Goal: Task Accomplishment & Management: Complete application form

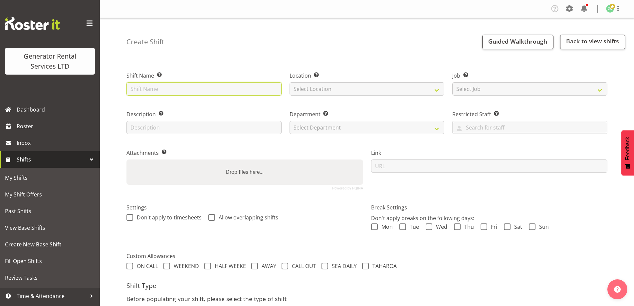
click at [213, 92] on input "text" at bounding box center [203, 88] width 155 height 13
paste input "• Northpower – Collect the 45kva at the Fire Station @ 634 Great South road, El…"
type input "• Northpower – Collect the 45kva at the Fire Station @ 634 Great South road, El…"
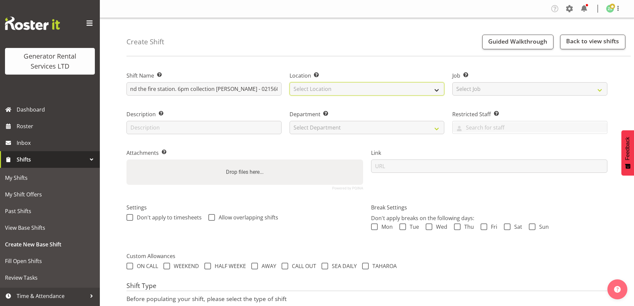
click at [366, 90] on select "Select Location GRS Auckland" at bounding box center [366, 88] width 155 height 13
select select "28"
click at [289, 82] on select "Select Location GRS Auckland" at bounding box center [366, 88] width 155 height 13
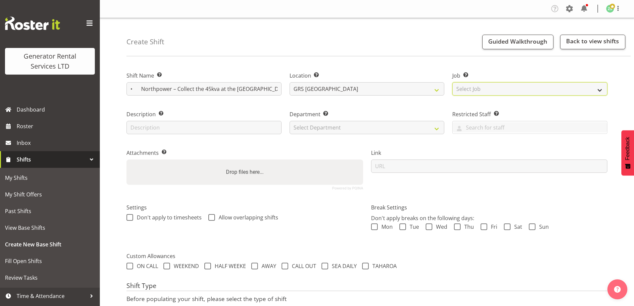
click at [460, 89] on select "Select Job Create new job 1.1 GRS AKL RENTALS 1.1 GRS AKL RENTALS AC 1.1 GRS AK…" at bounding box center [529, 88] width 155 height 13
select select "9"
click at [452, 82] on select "Select Job Create new job 1.1 GRS AKL RENTALS 1.1 GRS AKL RENTALS AC 1.1 GRS AK…" at bounding box center [529, 88] width 155 height 13
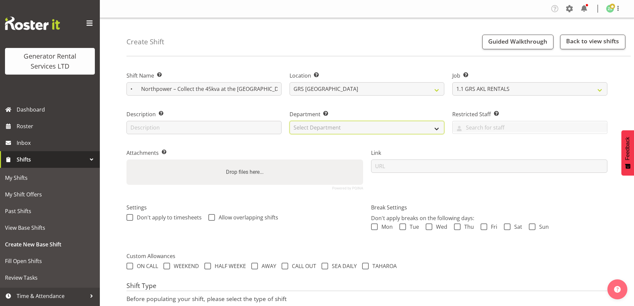
click at [398, 125] on select "Select Department GRS ADMIN AKL GRS HIRE AKL GRS HIRE TGA GRS HIRE HST GRS ENGI…" at bounding box center [366, 127] width 155 height 13
select select "20"
click at [289, 121] on select "Select Department GRS ADMIN AKL GRS HIRE AKL GRS HIRE TGA GRS HIRE HST GRS ENGI…" at bounding box center [366, 127] width 155 height 13
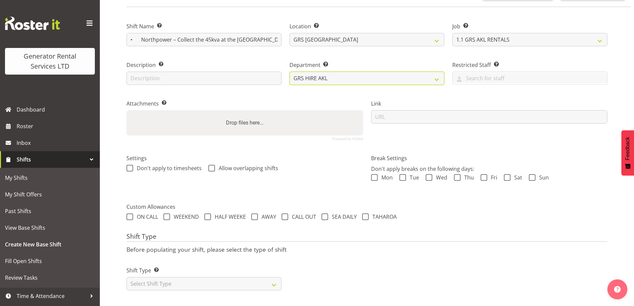
scroll to position [54, 0]
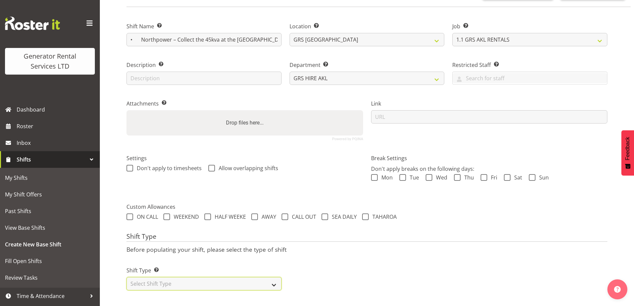
click at [164, 277] on select "Select Shift Type One Off Shift Recurring Shift Rotating Shift" at bounding box center [203, 283] width 155 height 13
select select "one_off"
click at [126, 277] on select "Select Shift Type One Off Shift Recurring Shift Rotating Shift" at bounding box center [203, 283] width 155 height 13
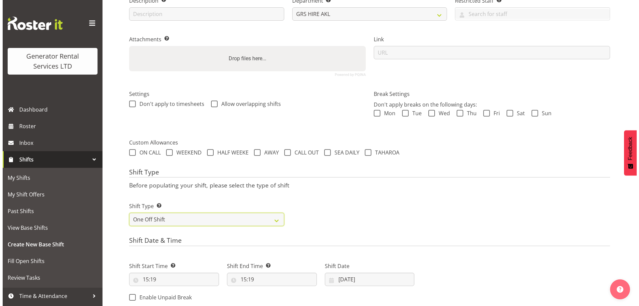
scroll to position [221, 0]
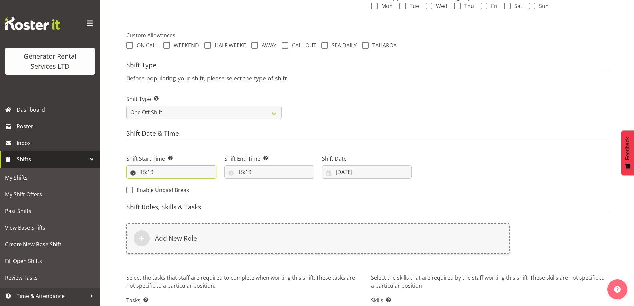
click at [174, 170] on input "15:19" at bounding box center [171, 171] width 90 height 13
click at [169, 190] on select "00 01 02 03 04 05 06 07 08 09 10 11 12 13 14 15 16 17 18 19 20 21 22 23" at bounding box center [171, 189] width 15 height 13
select select "17"
click at [164, 183] on select "00 01 02 03 04 05 06 07 08 09 10 11 12 13 14 15 16 17 18 19 20 21 22 23" at bounding box center [171, 189] width 15 height 13
type input "17:19"
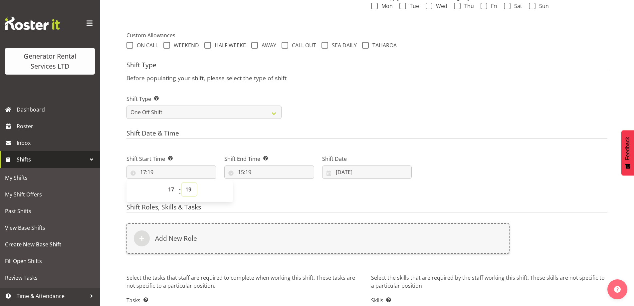
click at [191, 191] on select "00 01 02 03 04 05 06 07 08 09 10 11 12 13 14 15 16 17 18 19 20 21 22 23 24 25 2…" at bounding box center [189, 189] width 15 height 13
select select "0"
click at [182, 183] on select "00 01 02 03 04 05 06 07 08 09 10 11 12 13 14 15 16 17 18 19 20 21 22 23 24 25 2…" at bounding box center [189, 189] width 15 height 13
type input "17:00"
click at [295, 171] on input "15:19" at bounding box center [269, 171] width 90 height 13
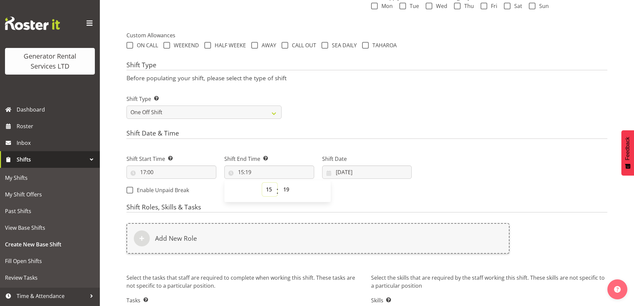
click at [272, 192] on select "00 01 02 03 04 05 06 07 08 09 10 11 12 13 14 15 16 17 18 19 20 21 22 23" at bounding box center [269, 189] width 15 height 13
select select "21"
click at [262, 183] on select "00 01 02 03 04 05 06 07 08 09 10 11 12 13 14 15 16 17 18 19 20 21 22 23" at bounding box center [269, 189] width 15 height 13
type input "21:19"
click at [273, 188] on select "00 01 02 03 04 05 06 07 08 09 10 11 12 13 14 15 16 17 18 19 20 21 22 23" at bounding box center [269, 189] width 15 height 13
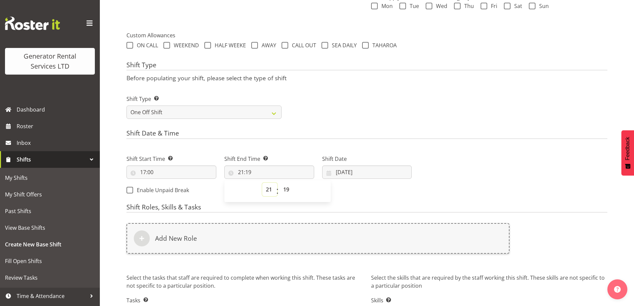
select select "20"
click at [262, 183] on select "00 01 02 03 04 05 06 07 08 09 10 11 12 13 14 15 16 17 18 19 20 21 22 23" at bounding box center [269, 189] width 15 height 13
type input "20:19"
click at [289, 185] on select "00 01 02 03 04 05 06 07 08 09 10 11 12 13 14 15 16 17 18 19 20 21 22 23 24 25 2…" at bounding box center [286, 189] width 15 height 13
select select "0"
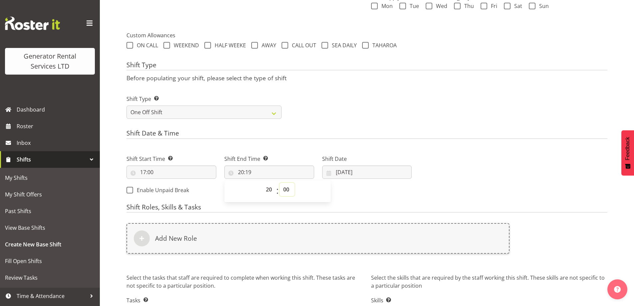
click at [279, 183] on select "00 01 02 03 04 05 06 07 08 09 10 11 12 13 14 15 16 17 18 19 20 21 22 23 24 25 2…" at bounding box center [286, 189] width 15 height 13
type input "20:00"
click at [389, 172] on input "19/09/2025" at bounding box center [367, 171] width 90 height 13
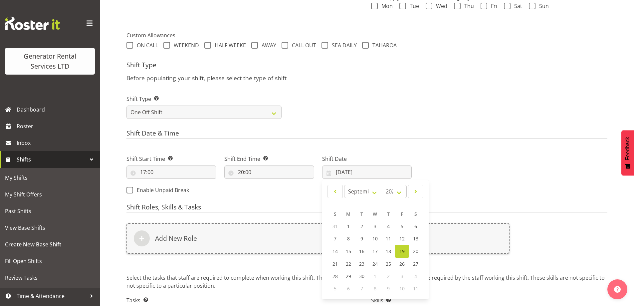
click at [475, 140] on div "Shift Date & Time Shift Start Time Set the time of the day you wish this shift …" at bounding box center [366, 164] width 481 height 70
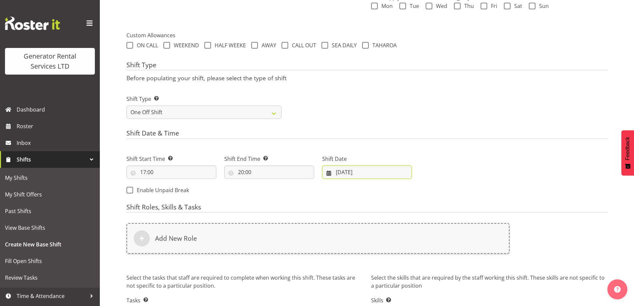
click at [368, 166] on input "19/09/2025" at bounding box center [367, 171] width 90 height 13
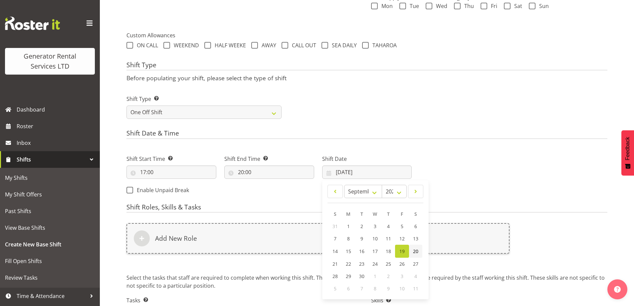
click at [419, 251] on link "20" at bounding box center [415, 251] width 13 height 13
type input "20/09/2025"
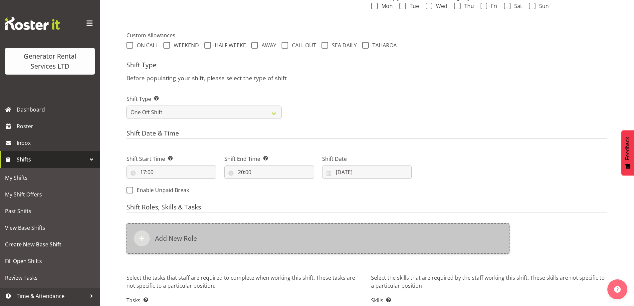
click at [362, 253] on div "Add New Role" at bounding box center [317, 238] width 383 height 31
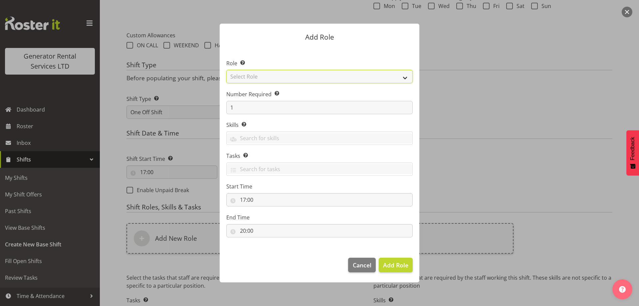
click at [257, 79] on select "Select Role Account Manager Electrician Engineering GM HSEQ manager MECH Mechan…" at bounding box center [319, 76] width 186 height 13
select select "20"
click at [226, 70] on select "Select Role Account Manager Electrician Engineering GM HSEQ manager MECH Mechan…" at bounding box center [319, 76] width 186 height 13
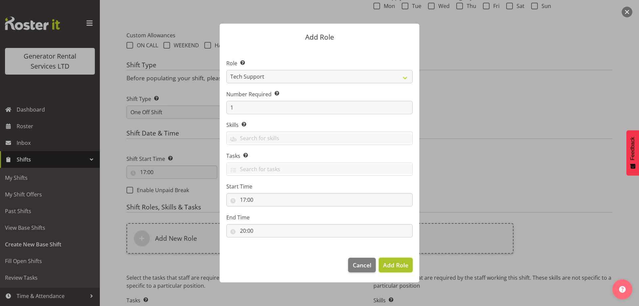
click at [402, 266] on span "Add Role" at bounding box center [395, 265] width 25 height 8
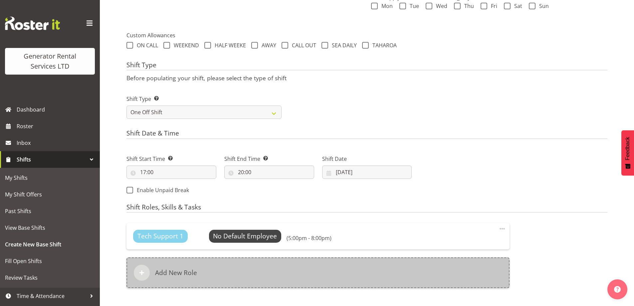
click at [331, 264] on div "Add New Role" at bounding box center [317, 272] width 383 height 31
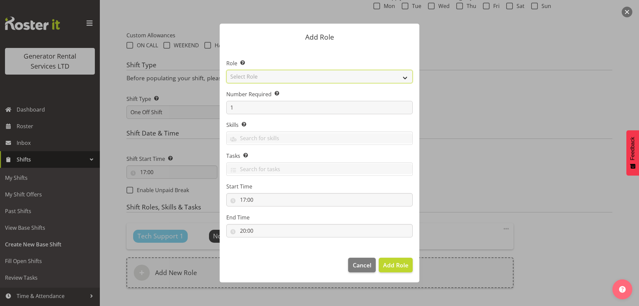
click at [248, 78] on select "Select Role Account Manager Electrician Engineering GM HSEQ manager MECH Mechan…" at bounding box center [319, 76] width 186 height 13
select select "27"
click at [226, 70] on select "Select Role Account Manager Electrician Engineering GM HSEQ manager MECH Mechan…" at bounding box center [319, 76] width 186 height 13
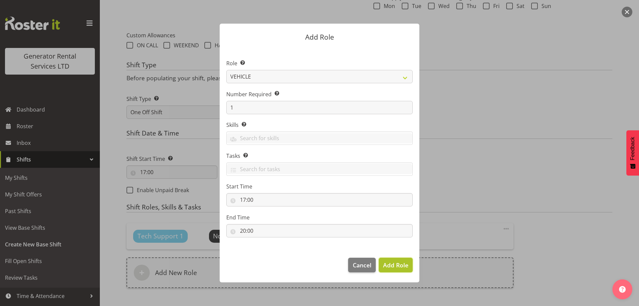
click at [390, 265] on span "Add Role" at bounding box center [395, 265] width 25 height 8
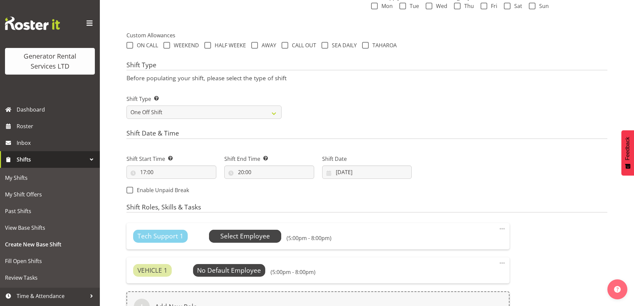
click at [237, 231] on span "Select Employee" at bounding box center [245, 236] width 73 height 13
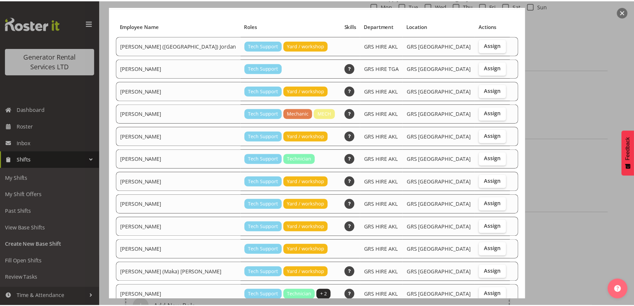
scroll to position [85, 0]
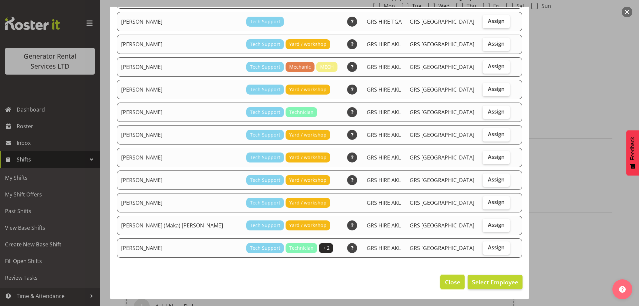
click at [458, 283] on button "Close" at bounding box center [452, 281] width 24 height 15
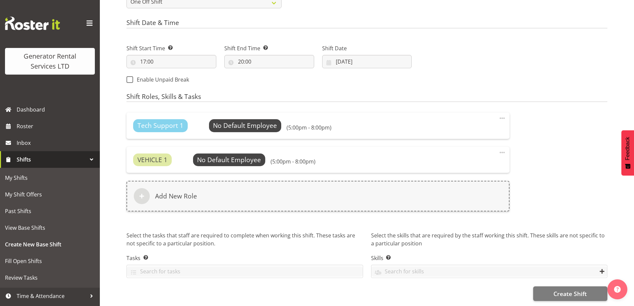
scroll to position [336, 0]
click at [565, 289] on span "Create Shift" at bounding box center [569, 293] width 33 height 9
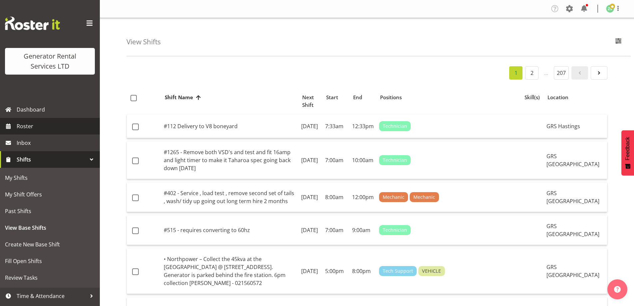
click at [63, 123] on span "Roster" at bounding box center [57, 126] width 80 height 10
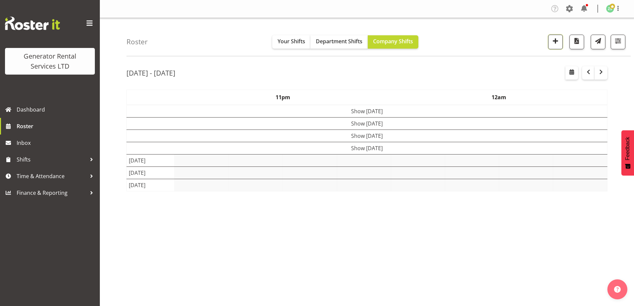
click at [558, 44] on span "button" at bounding box center [555, 41] width 9 height 9
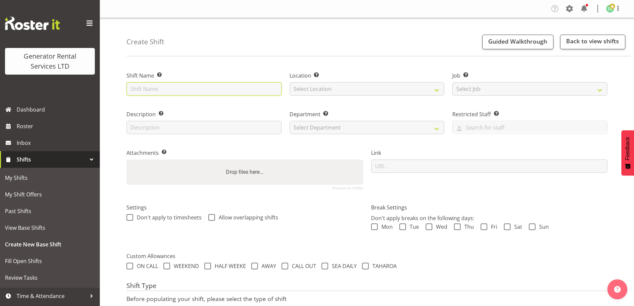
click at [159, 90] on input "text" at bounding box center [203, 88] width 155 height 13
paste input "Northpower – Deliver, fence and put online a 45kva to the Fire Station @ 634 Gr…"
type input "Northpower – Deliver, fence and put online a 45kva to the Fire Station @ 634 Gr…"
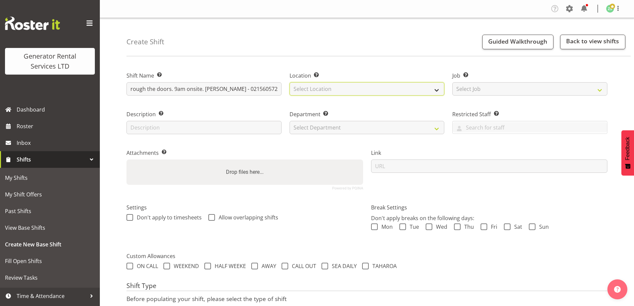
scroll to position [0, 0]
click at [325, 86] on select "Select Location [GEOGRAPHIC_DATA] [GEOGRAPHIC_DATA]" at bounding box center [366, 88] width 155 height 13
select select "28"
click at [289, 82] on select "Select Location GRS Auckland" at bounding box center [366, 88] width 155 height 13
click at [449, 95] on div "Job Set the job or project the shift relates to, if applicable. Select Job Crea…" at bounding box center [529, 81] width 163 height 39
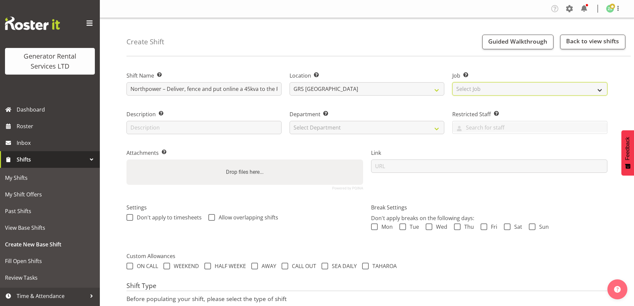
drag, startPoint x: 461, startPoint y: 91, endPoint x: 462, endPoint y: 95, distance: 4.0
click at [461, 91] on select "Select Job Create new job 1.1 GRS AKL RENTALS 1.1 GRS AKL RENTALS AC 1.1 GRS AK…" at bounding box center [529, 88] width 155 height 13
select select "9"
click at [452, 82] on select "Select Job Create new job 1.1 GRS AKL RENTALS 1.1 GRS AKL RENTALS AC 1.1 GRS AK…" at bounding box center [529, 88] width 155 height 13
click at [404, 135] on div "Department Set the department that the shift relates to. Select Department GRS …" at bounding box center [366, 120] width 163 height 39
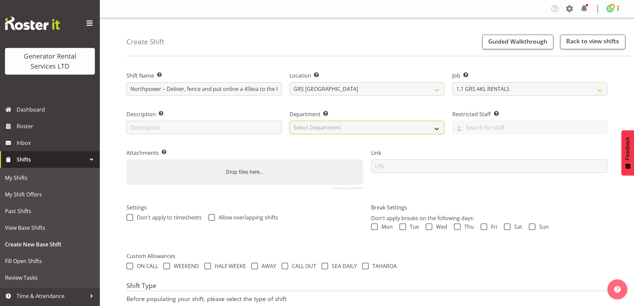
click at [396, 132] on select "Select Department GRS ADMIN AKL GRS HIRE AKL GRS HIRE TGA GRS HIRE HST GRS ENGI…" at bounding box center [366, 127] width 155 height 13
select select "20"
click at [289, 121] on select "Select Department GRS ADMIN AKL GRS HIRE AKL GRS HIRE TGA GRS HIRE HST GRS ENGI…" at bounding box center [366, 127] width 155 height 13
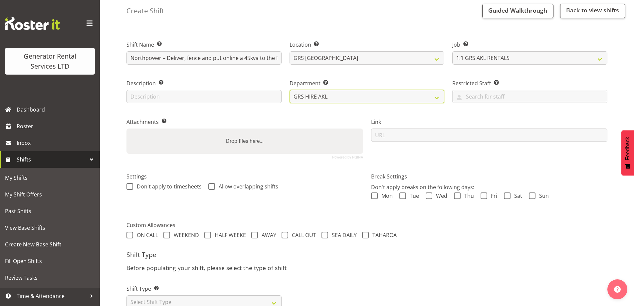
scroll to position [54, 0]
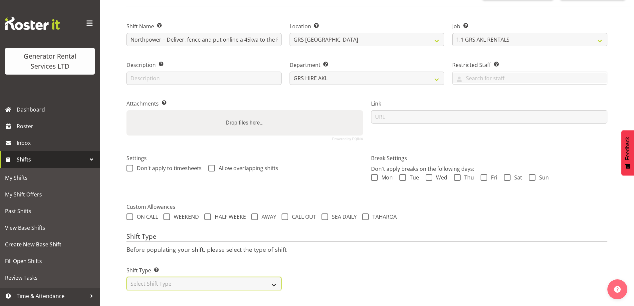
click at [188, 278] on select "Select Shift Type One Off Shift Recurring Shift Rotating Shift" at bounding box center [203, 283] width 155 height 13
select select "one_off"
click at [126, 277] on select "Select Shift Type One Off Shift Recurring Shift Rotating Shift" at bounding box center [203, 283] width 155 height 13
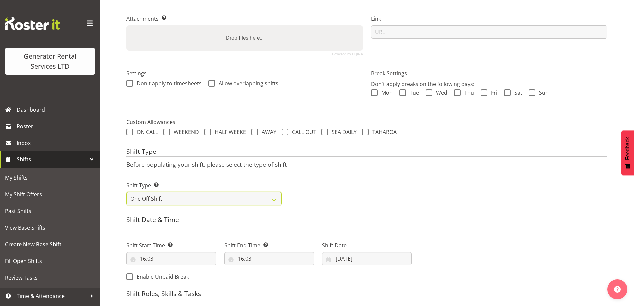
scroll to position [187, 0]
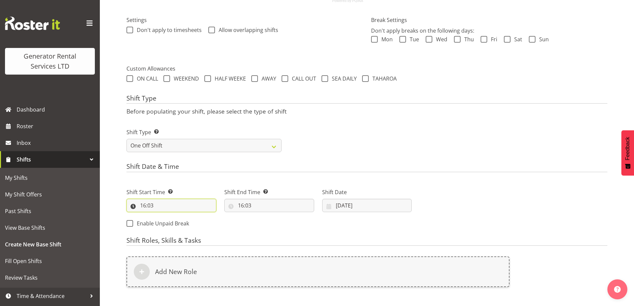
click at [174, 210] on input "16:03" at bounding box center [171, 205] width 90 height 13
click at [170, 223] on select "00 01 02 03 04 05 06 07 08 09 10 11 12 13 14 15 16 17 18 19 20 21 22 23" at bounding box center [171, 222] width 15 height 13
select select "8"
click at [164, 216] on select "00 01 02 03 04 05 06 07 08 09 10 11 12 13 14 15 16 17 18 19 20 21 22 23" at bounding box center [171, 222] width 15 height 13
type input "08:03"
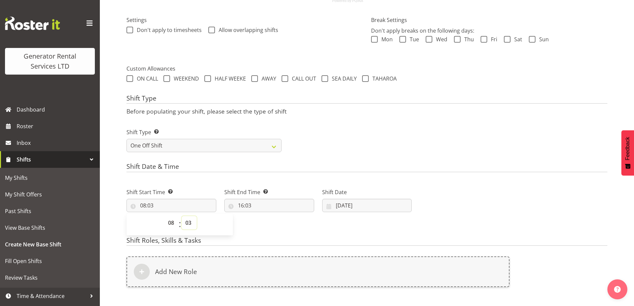
click at [187, 223] on select "00 01 02 03 04 05 06 07 08 09 10 11 12 13 14 15 16 17 18 19 20 21 22 23 24 25 2…" at bounding box center [189, 222] width 15 height 13
select select "0"
click at [182, 216] on select "00 01 02 03 04 05 06 07 08 09 10 11 12 13 14 15 16 17 18 19 20 21 22 23 24 25 2…" at bounding box center [189, 222] width 15 height 13
type input "08:00"
click at [255, 206] on input "16:03" at bounding box center [269, 205] width 90 height 13
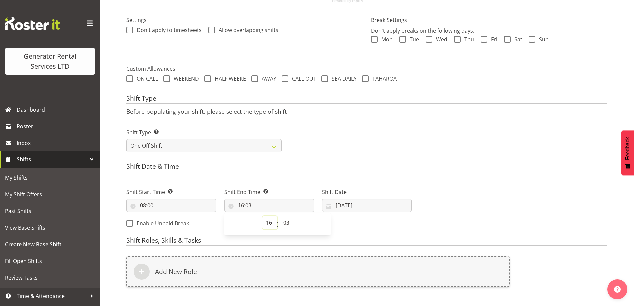
drag, startPoint x: 267, startPoint y: 221, endPoint x: 267, endPoint y: 217, distance: 4.0
click at [267, 219] on select "00 01 02 03 04 05 06 07 08 09 10 11 12 13 14 15 16 17 18 19 20 21 22 23" at bounding box center [269, 222] width 15 height 13
select select "11"
click at [262, 216] on select "00 01 02 03 04 05 06 07 08 09 10 11 12 13 14 15 16 17 18 19 20 21 22 23" at bounding box center [269, 222] width 15 height 13
type input "11:03"
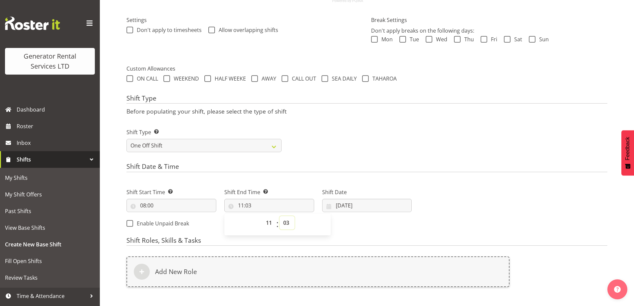
click at [290, 219] on select "00 01 02 03 04 05 06 07 08 09 10 11 12 13 14 15 16 17 18 19 20 21 22 23 24 25 2…" at bounding box center [286, 222] width 15 height 13
select select "0"
click at [279, 216] on select "00 01 02 03 04 05 06 07 08 09 10 11 12 13 14 15 16 17 18 19 20 21 22 23 24 25 2…" at bounding box center [286, 222] width 15 height 13
type input "11:00"
click at [356, 214] on div "Shift Date 19/09/2025 January February March April May June July August Septemb…" at bounding box center [367, 197] width 98 height 37
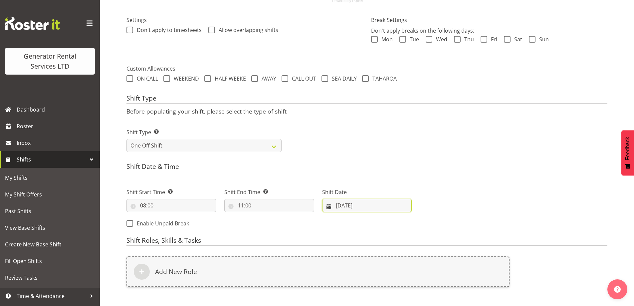
click at [362, 203] on input "19/09/2025" at bounding box center [367, 205] width 90 height 13
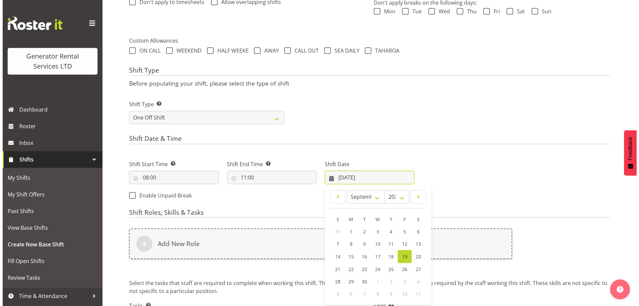
scroll to position [268, 0]
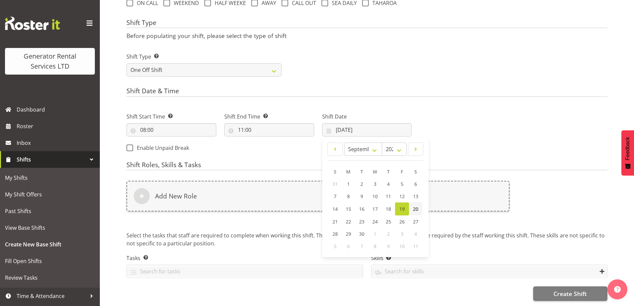
click at [416, 206] on span "20" at bounding box center [415, 209] width 5 height 6
type input "20/09/2025"
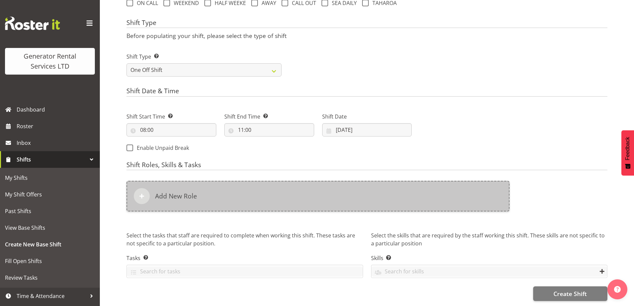
click at [318, 191] on div "Add New Role" at bounding box center [317, 196] width 383 height 31
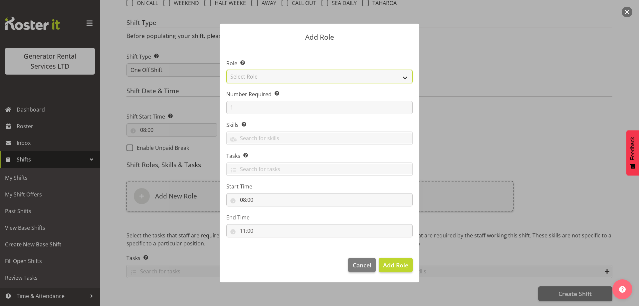
click at [268, 79] on select "Select Role Account Manager Electrician Engineering GM HSEQ manager MECH Mechan…" at bounding box center [319, 76] width 186 height 13
click at [226, 70] on select "Select Role Account Manager Electrician Engineering GM HSEQ manager MECH Mechan…" at bounding box center [319, 76] width 186 height 13
drag, startPoint x: 266, startPoint y: 57, endPoint x: 265, endPoint y: 76, distance: 19.7
click at [266, 58] on section "Role Select the role you wish to add to the shift. Account Manager Electrician …" at bounding box center [320, 149] width 200 height 204
click at [265, 84] on section "Role Select the role you wish to add to the shift. Account Manager Electrician …" at bounding box center [320, 149] width 200 height 204
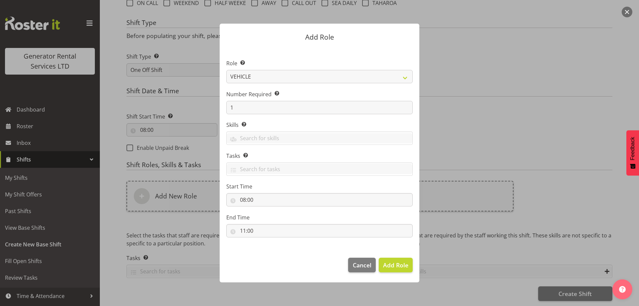
click at [267, 84] on section "Role Select the role you wish to add to the shift. Account Manager Electrician …" at bounding box center [320, 149] width 200 height 204
drag, startPoint x: 269, startPoint y: 75, endPoint x: 268, endPoint y: 80, distance: 5.4
click at [269, 78] on select "Account Manager Electrician Engineering GM HSEQ manager MECH Mechanic Office Op…" at bounding box center [319, 76] width 186 height 13
select select "20"
click at [226, 70] on select "Account Manager Electrician Engineering GM HSEQ manager MECH Mechanic Office Op…" at bounding box center [319, 76] width 186 height 13
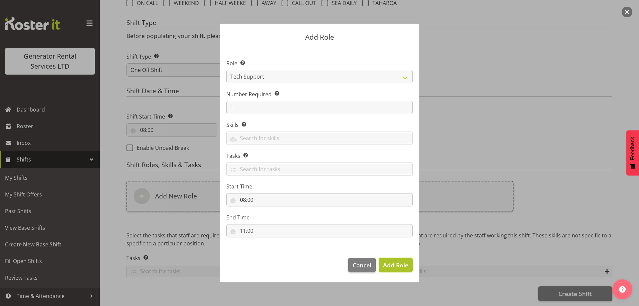
click at [404, 269] on button "Add Role" at bounding box center [396, 265] width 34 height 15
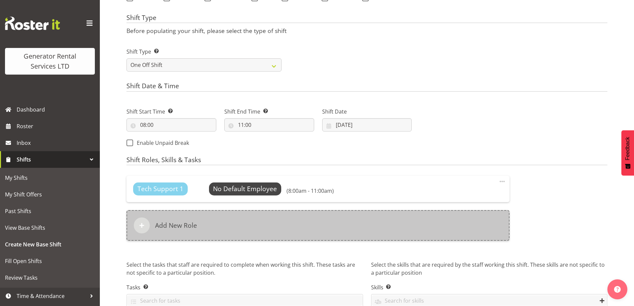
click at [268, 224] on div "Add New Role" at bounding box center [317, 225] width 383 height 31
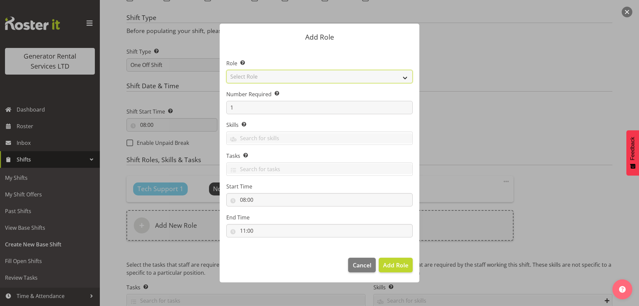
click at [251, 76] on select "Select Role Account Manager Electrician Engineering GM HSEQ manager MECH Mechan…" at bounding box center [319, 76] width 186 height 13
select select "27"
click at [226, 70] on select "Select Role Account Manager Electrician Engineering GM HSEQ manager MECH Mechan…" at bounding box center [319, 76] width 186 height 13
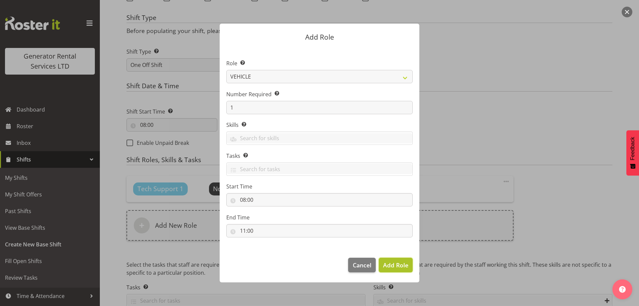
click at [391, 264] on span "Add Role" at bounding box center [395, 265] width 25 height 8
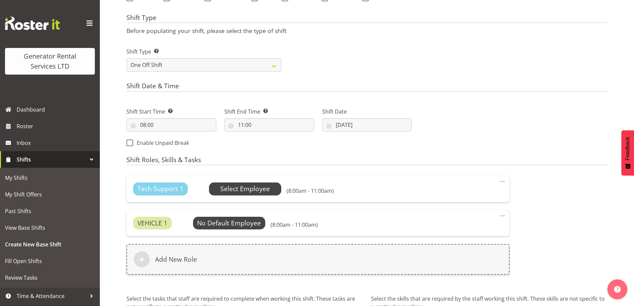
click at [259, 194] on span "Select Employee" at bounding box center [245, 188] width 73 height 13
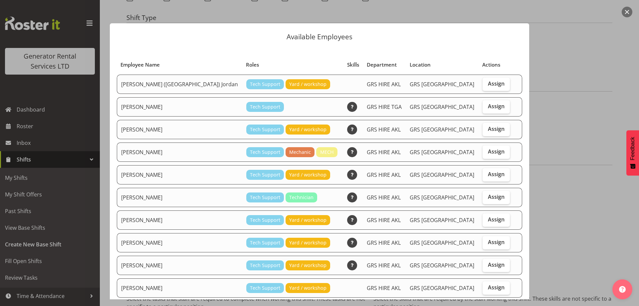
drag, startPoint x: 485, startPoint y: 128, endPoint x: 480, endPoint y: 140, distance: 12.9
click at [488, 129] on span "Assign" at bounding box center [496, 128] width 17 height 7
click at [485, 129] on input "Assign" at bounding box center [484, 129] width 4 height 4
checkbox input "true"
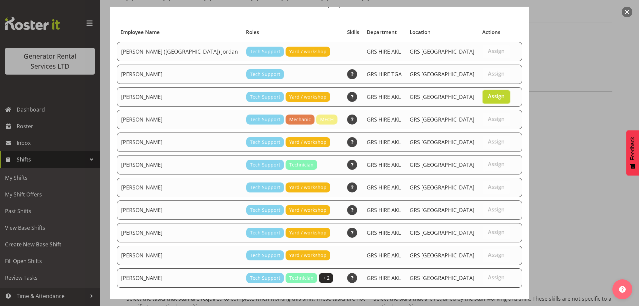
scroll to position [63, 0]
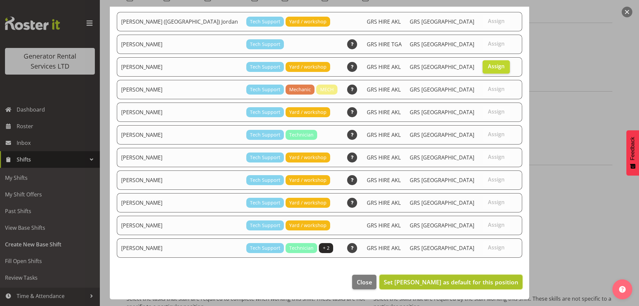
click at [473, 281] on span "Set Caleb Phillips as default for this position" at bounding box center [451, 282] width 134 height 8
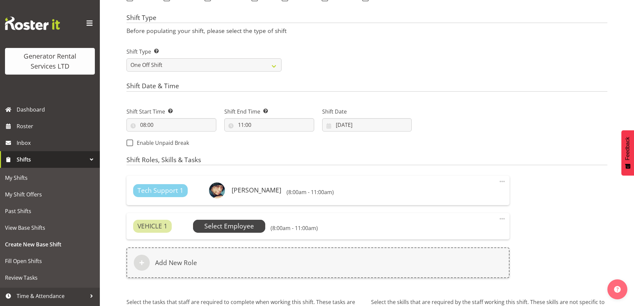
click at [244, 228] on span "Select Employee" at bounding box center [229, 226] width 50 height 10
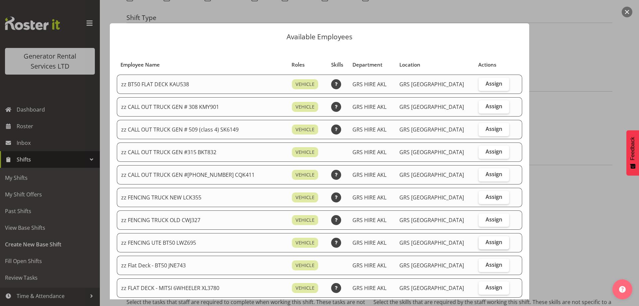
click at [490, 239] on span "Assign" at bounding box center [493, 242] width 17 height 7
click at [483, 240] on input "Assign" at bounding box center [480, 242] width 4 height 4
checkbox input "true"
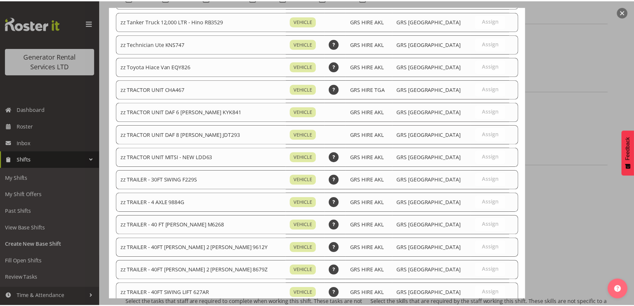
scroll to position [809, 0]
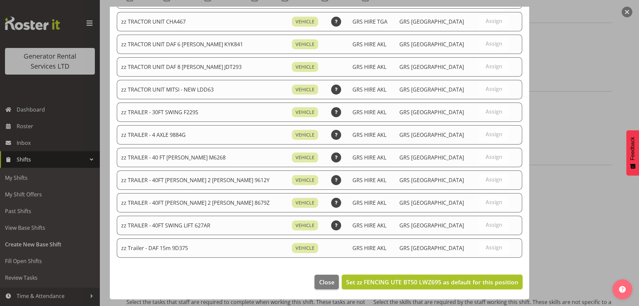
click at [491, 276] on button "Set zz FENCING UTE BT50 LWZ695 as default for this position" at bounding box center [432, 281] width 181 height 15
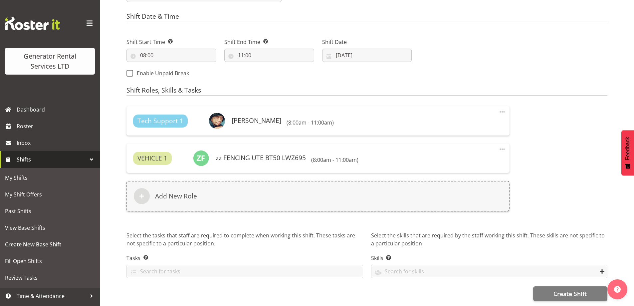
scroll to position [342, 0]
click at [556, 289] on span "Create Shift" at bounding box center [569, 293] width 33 height 9
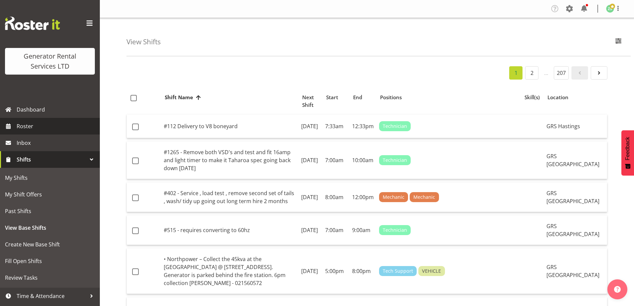
click at [57, 129] on span "Roster" at bounding box center [57, 126] width 80 height 10
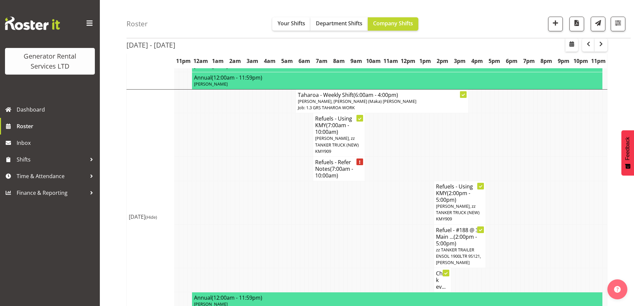
scroll to position [898, 0]
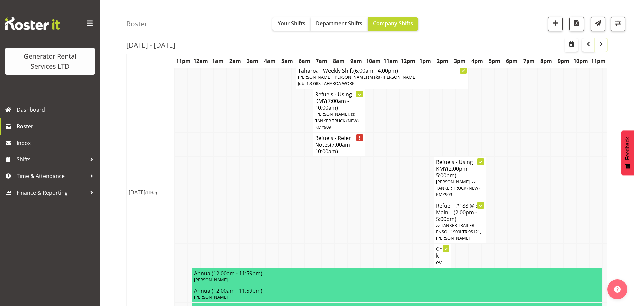
click at [599, 41] on span "button" at bounding box center [601, 44] width 8 height 8
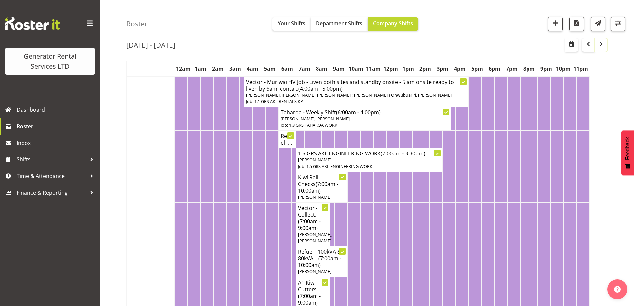
scroll to position [898, 0]
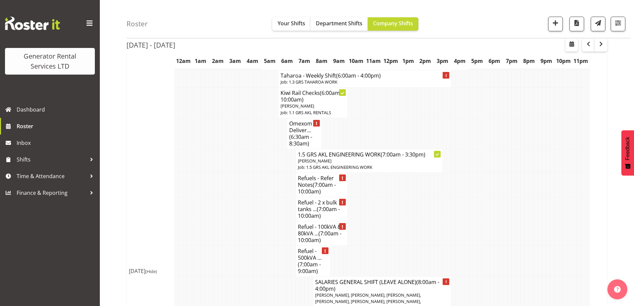
click at [250, 187] on td at bounding box center [250, 185] width 4 height 24
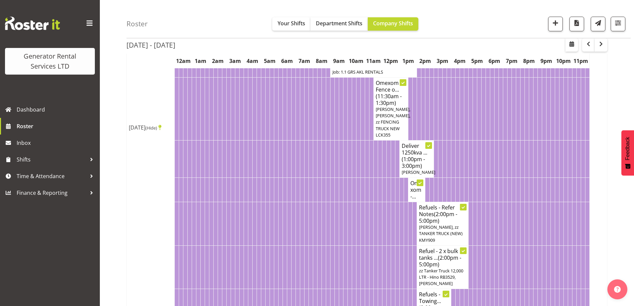
scroll to position [265, 0]
